Goal: Task Accomplishment & Management: Manage account settings

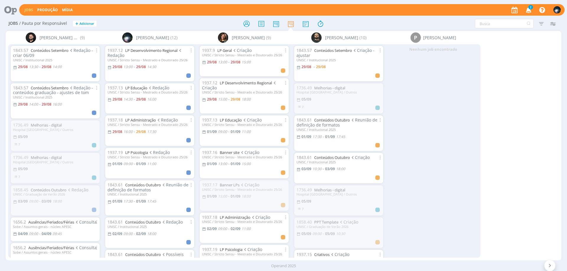
click at [449, 110] on div "Nenhum job encontrado" at bounding box center [433, 150] width 94 height 213
click at [156, 51] on link "LP Desenvolvimento Regional" at bounding box center [151, 50] width 52 height 5
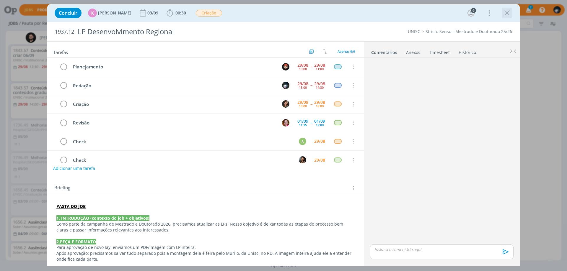
click at [508, 12] on icon "dialog" at bounding box center [506, 13] width 9 height 9
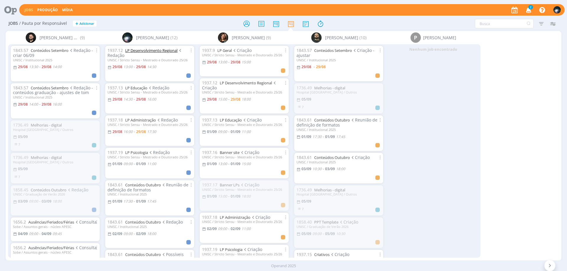
click at [159, 50] on link "LP Desenvolvimento Regional" at bounding box center [151, 50] width 52 height 5
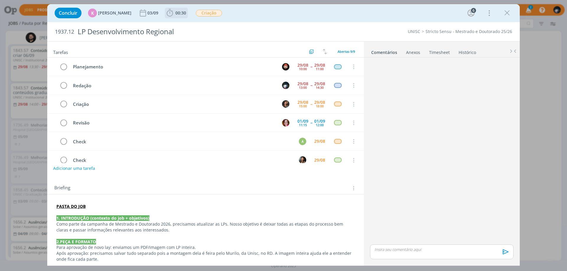
click at [165, 11] on icon "dialog" at bounding box center [169, 13] width 9 height 9
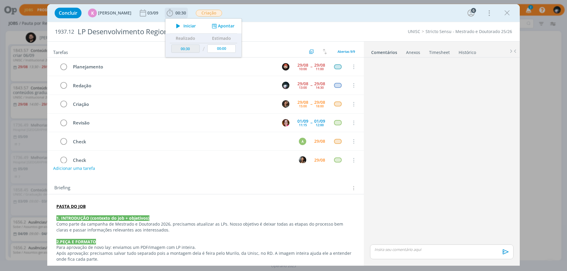
click at [219, 25] on button "Apontar" at bounding box center [222, 26] width 25 height 6
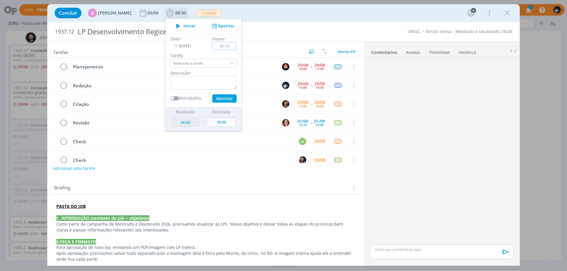
type input "01:15"
click at [204, 84] on textarea "dialog" at bounding box center [203, 83] width 66 height 14
type textarea "redação"
click at [222, 101] on button "Apontar" at bounding box center [224, 98] width 24 height 8
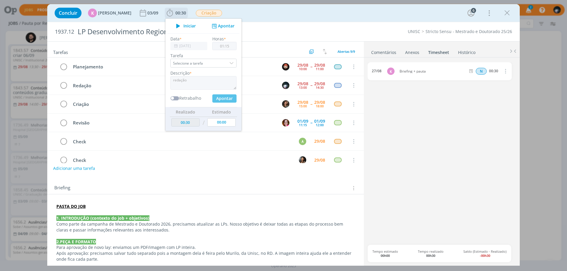
type input "01:45"
type input "00:00"
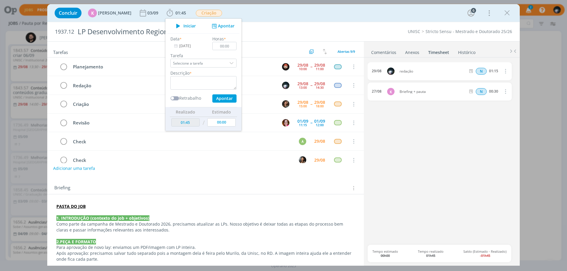
click at [260, 13] on div "Concluir K [PERSON_NAME] [DATE] 01:45 Iniciar Apontar Data * [DATE] Horas * 00:…" at bounding box center [283, 13] width 463 height 14
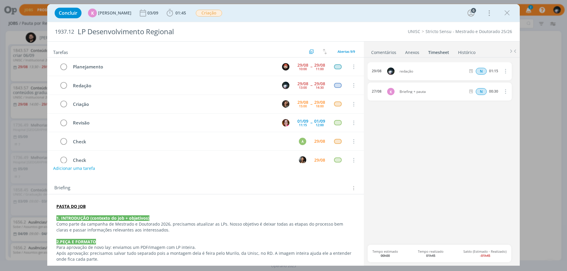
click at [381, 50] on link "Comentários" at bounding box center [384, 51] width 26 height 9
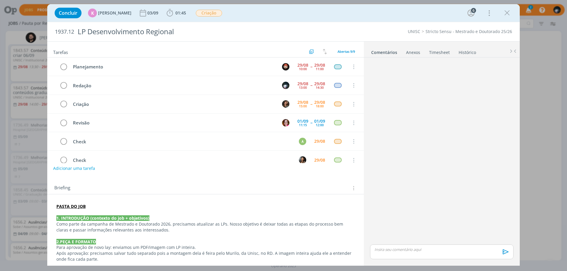
click at [383, 251] on p "dialog" at bounding box center [442, 249] width 134 height 5
click at [435, 249] on span "[PERSON_NAME]" at bounding box center [439, 247] width 37 height 6
click at [402, 254] on icon "dialog" at bounding box center [401, 254] width 5 height 5
paste input "[URL][DOMAIN_NAME]"
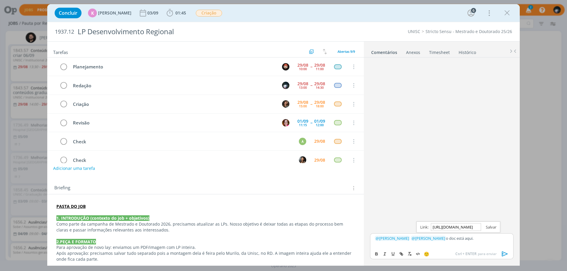
type input "[URL][DOMAIN_NAME]"
click at [488, 226] on link "dialog" at bounding box center [488, 227] width 15 height 5
click at [484, 235] on div "﻿ @ [PERSON_NAME] ﻿ ﻿ @ [PERSON_NAME] ﻿ o doc está aqui ." at bounding box center [441, 241] width 143 height 15
click at [505, 254] on icon "dialog" at bounding box center [504, 254] width 9 height 9
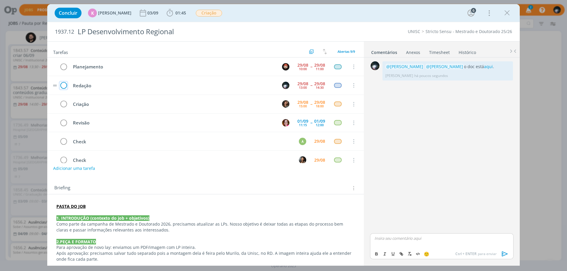
click at [63, 86] on icon "dialog" at bounding box center [63, 85] width 8 height 9
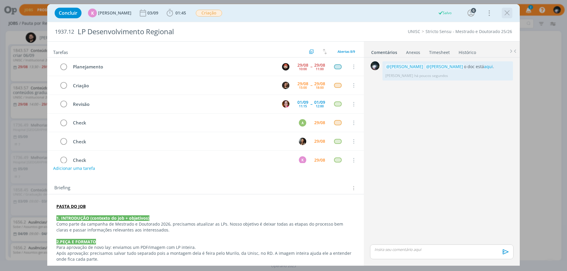
click at [507, 12] on icon "dialog" at bounding box center [506, 13] width 9 height 9
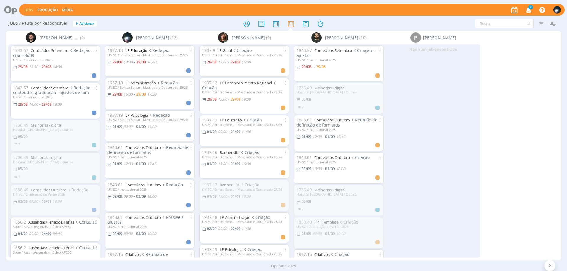
click at [131, 49] on link "LP Educação" at bounding box center [136, 50] width 22 height 5
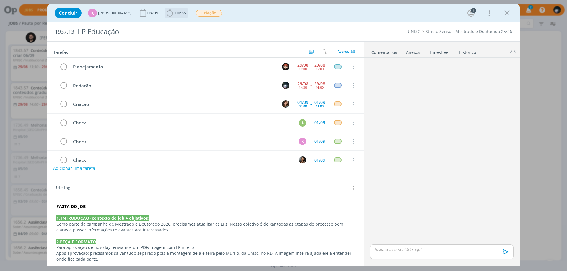
click at [166, 14] on icon "dialog" at bounding box center [169, 13] width 9 height 9
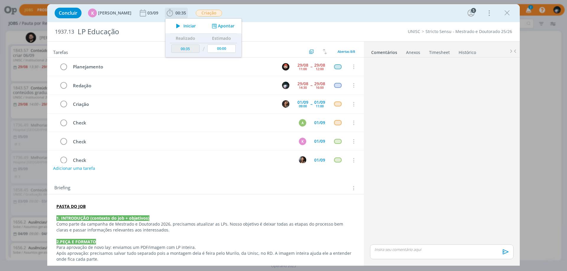
click at [221, 25] on button "Apontar" at bounding box center [222, 26] width 25 height 6
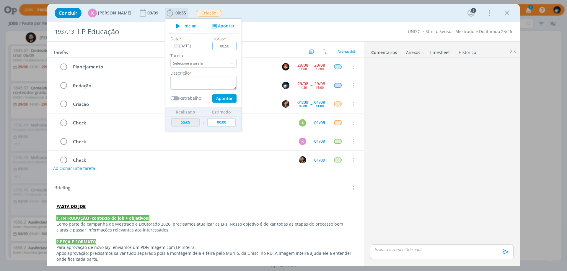
type input "00:50"
click at [205, 82] on textarea "dialog" at bounding box center [203, 83] width 66 height 14
type textarea "redação"
click at [221, 97] on button "Apontar" at bounding box center [224, 98] width 24 height 8
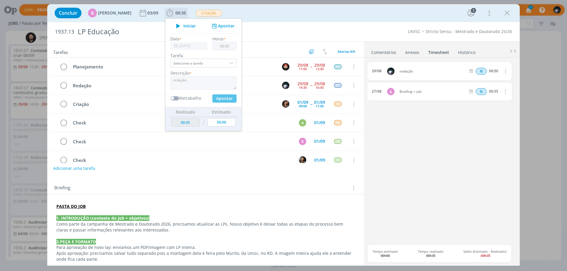
type input "01:25"
type input "00:00"
click at [308, 14] on div "Concluir K [PERSON_NAME] [DATE] 01:25 Iniciar Apontar Data * [DATE] Horas * 00:…" at bounding box center [283, 13] width 463 height 14
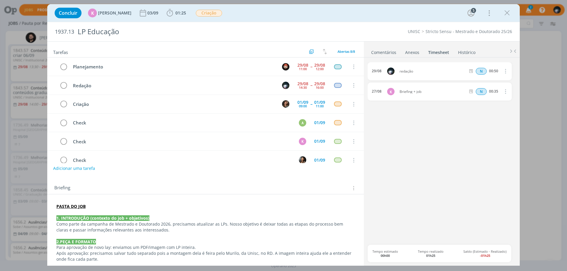
click at [377, 51] on link "Comentários" at bounding box center [384, 51] width 26 height 9
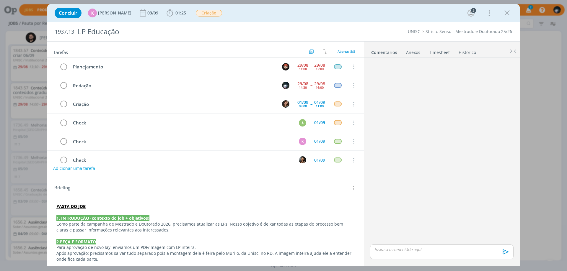
click at [385, 246] on div "dialog" at bounding box center [441, 252] width 143 height 15
click at [400, 252] on icon "dialog" at bounding box center [401, 254] width 5 height 5
paste input "[URL][DOMAIN_NAME]"
type input "[URL][DOMAIN_NAME]"
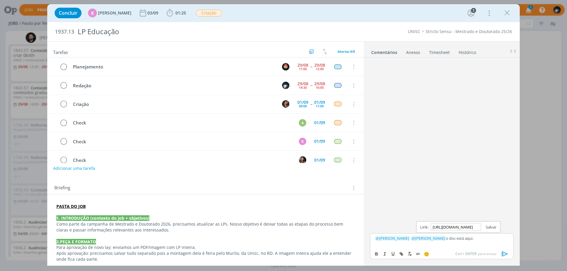
scroll to position [0, 0]
click at [489, 225] on link "dialog" at bounding box center [488, 227] width 15 height 5
click at [487, 237] on p "﻿ @ [PERSON_NAME] ﻿ ﻿ @ [PERSON_NAME] ﻿ o doc está aqui ." at bounding box center [442, 238] width 134 height 5
click at [503, 256] on icon "dialog" at bounding box center [505, 254] width 6 height 5
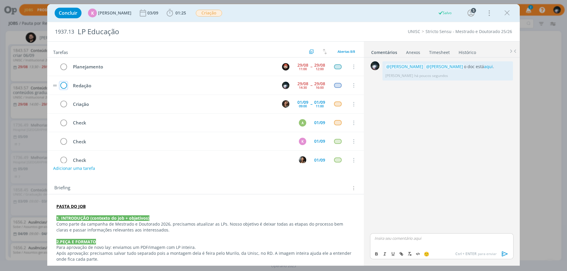
click at [65, 84] on icon "dialog" at bounding box center [63, 85] width 8 height 9
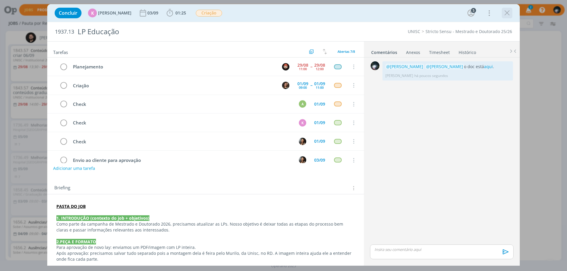
click at [506, 14] on icon "dialog" at bounding box center [506, 13] width 9 height 9
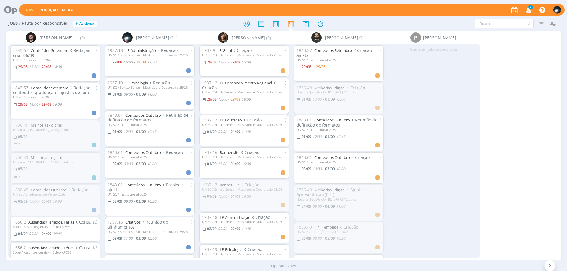
click at [146, 53] on div "UNISC / Stricto Sensu - Mestrado e Doutorado 25/26" at bounding box center [149, 55] width 84 height 4
click at [146, 50] on link "LP Administração" at bounding box center [140, 50] width 31 height 5
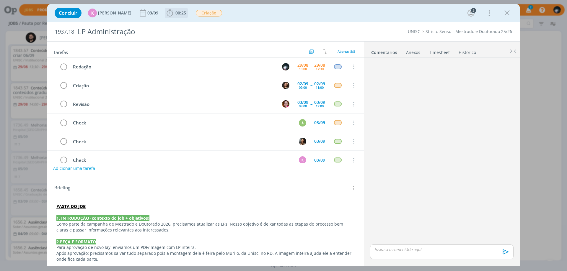
click at [166, 13] on icon "dialog" at bounding box center [169, 12] width 6 height 7
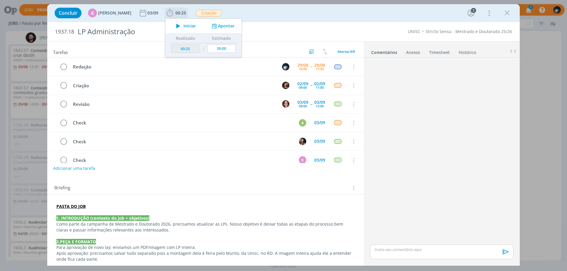
click at [222, 27] on button "Apontar" at bounding box center [222, 26] width 25 height 6
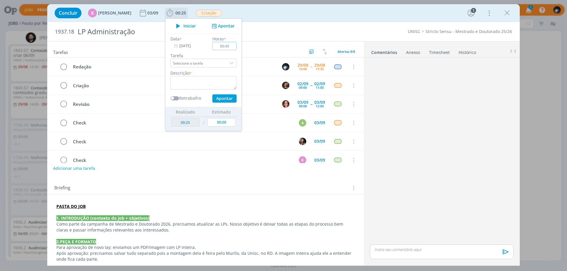
type input "00:45"
click at [207, 81] on textarea "dialog" at bounding box center [203, 83] width 66 height 14
type textarea "redação"
click at [223, 99] on button "Apontar" at bounding box center [224, 98] width 24 height 8
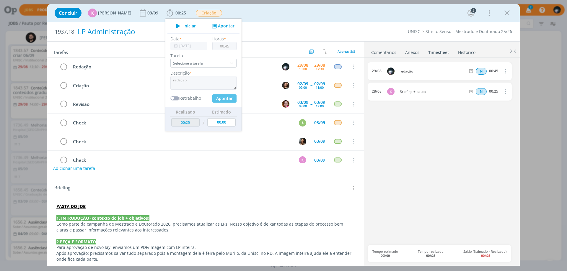
type input "01:10"
type input "00:00"
click at [282, 12] on div "Concluir K [PERSON_NAME] [DATE] 01:10 Iniciar Apontar Data * [DATE] Horas * 00:…" at bounding box center [283, 13] width 463 height 14
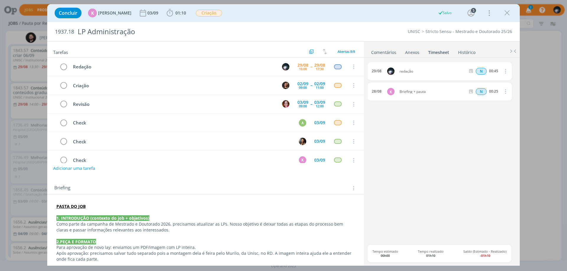
click at [377, 51] on link "Comentários" at bounding box center [384, 51] width 26 height 9
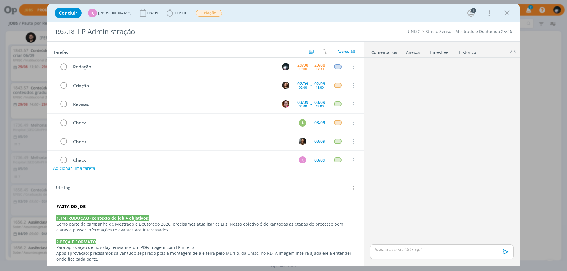
click at [386, 248] on p "dialog" at bounding box center [442, 249] width 134 height 5
click at [400, 255] on icon "dialog" at bounding box center [401, 254] width 5 height 5
paste input "[URL][DOMAIN_NAME]"
type input "[URL][DOMAIN_NAME]"
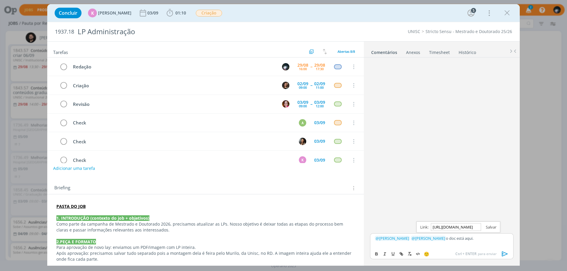
scroll to position [0, 0]
click at [487, 228] on link "dialog" at bounding box center [488, 227] width 15 height 5
click at [487, 237] on p "﻿ @ [PERSON_NAME] ﻿ ﻿ @ [PERSON_NAME] ﻿ o doc está aqui ." at bounding box center [442, 238] width 134 height 5
click at [502, 255] on icon "dialog" at bounding box center [505, 254] width 6 height 5
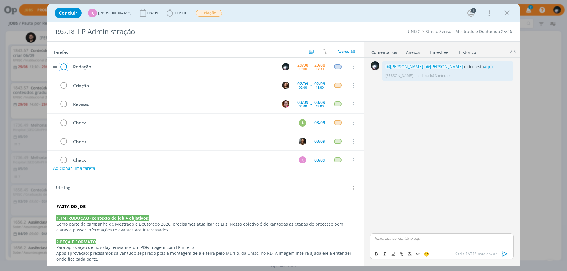
click at [63, 66] on icon "dialog" at bounding box center [63, 67] width 8 height 9
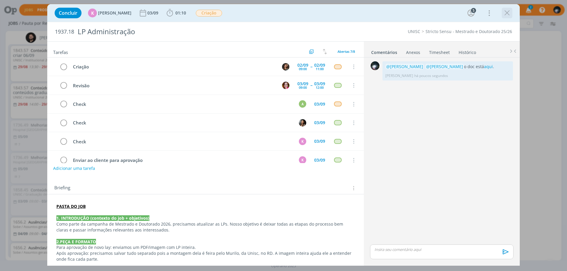
click at [507, 11] on icon "dialog" at bounding box center [506, 13] width 9 height 9
